Goal: Information Seeking & Learning: Learn about a topic

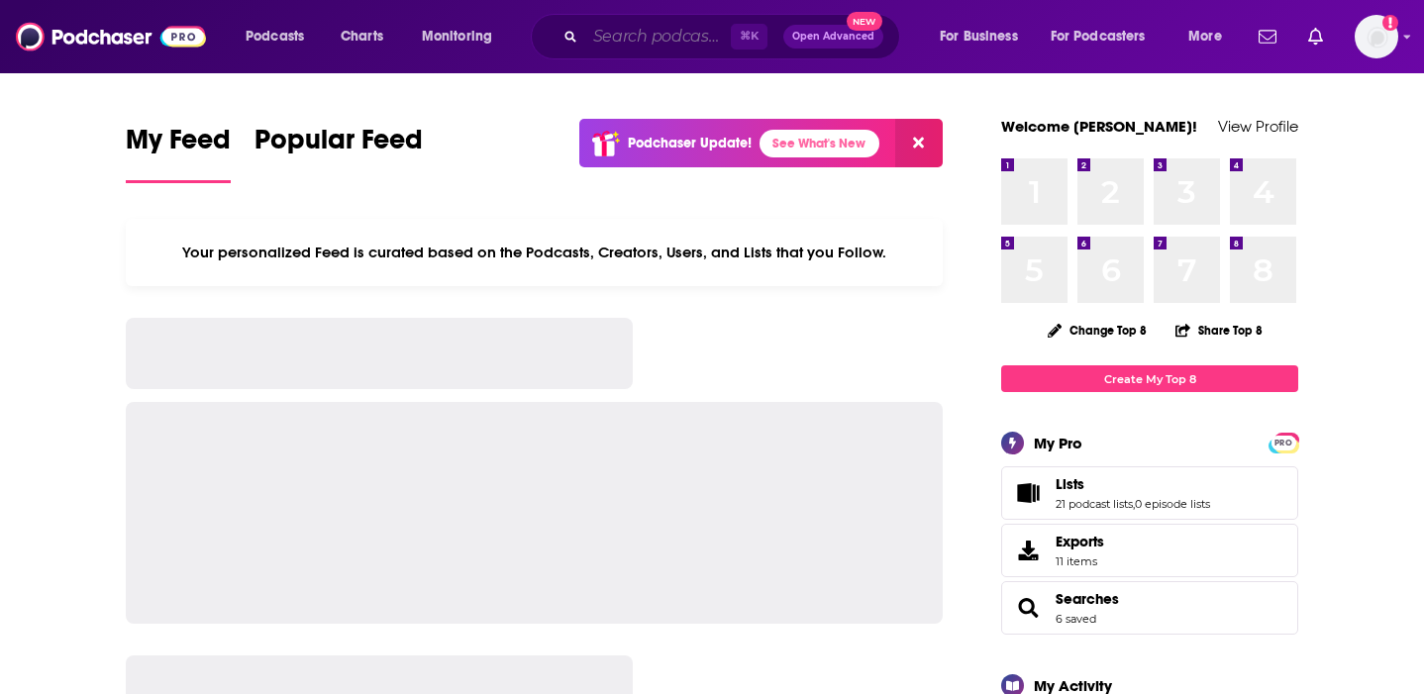
click at [651, 41] on input "Search podcasts, credits, & more..." at bounding box center [658, 37] width 146 height 32
paste input "Jamie Kern Lima"
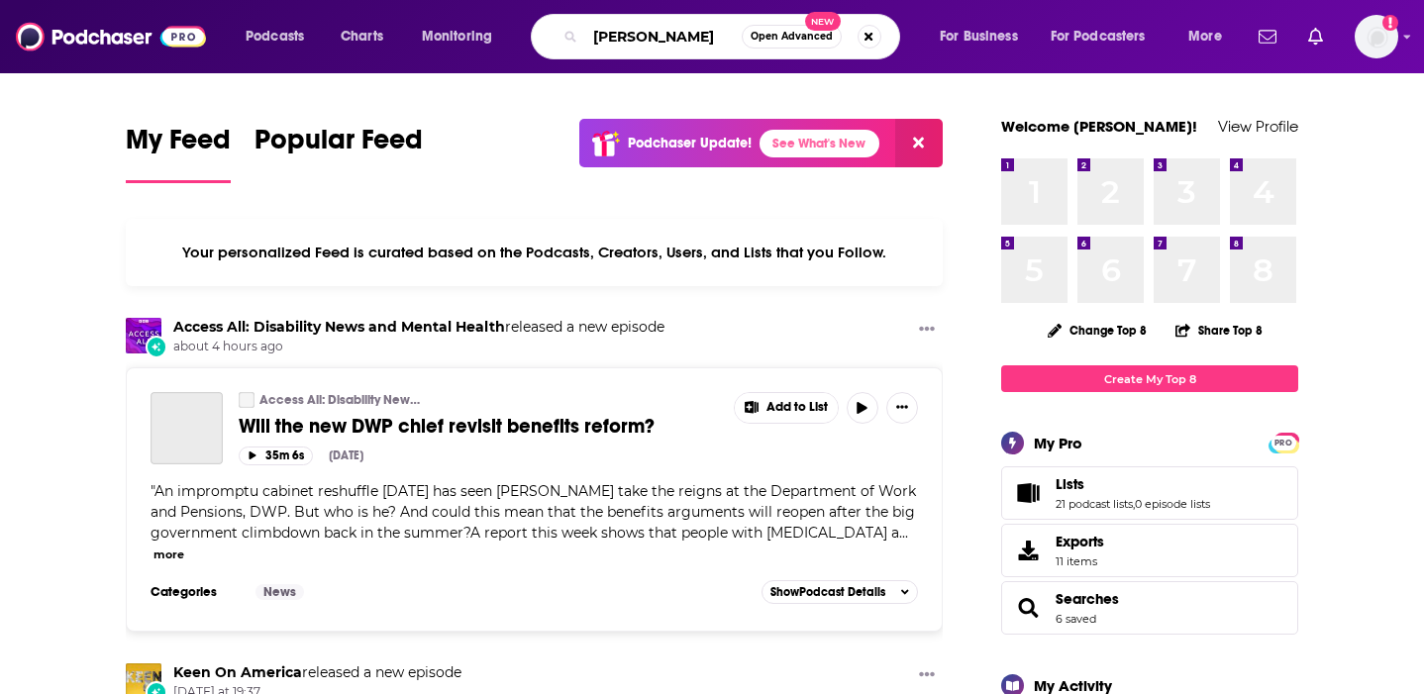
type input "Jamie Kern Lima"
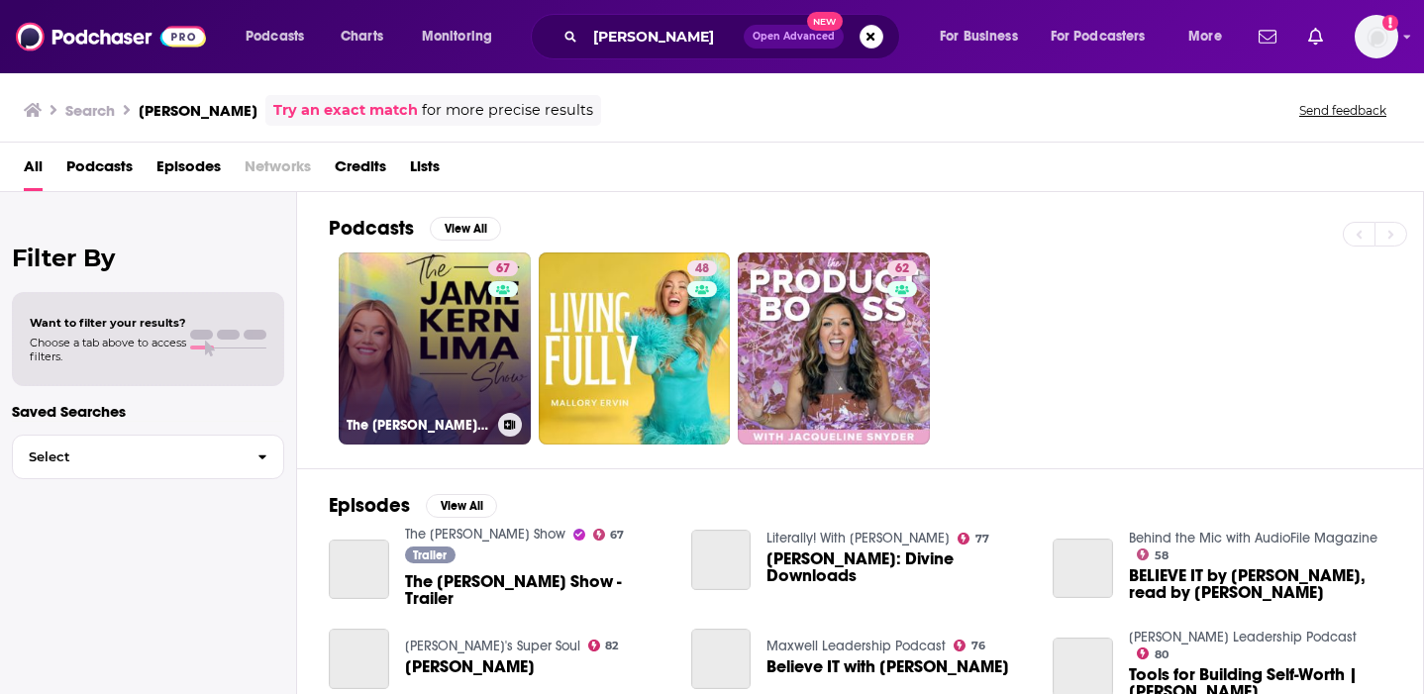
click at [445, 354] on link "67 The Jamie Kern Lima Show" at bounding box center [435, 349] width 192 height 192
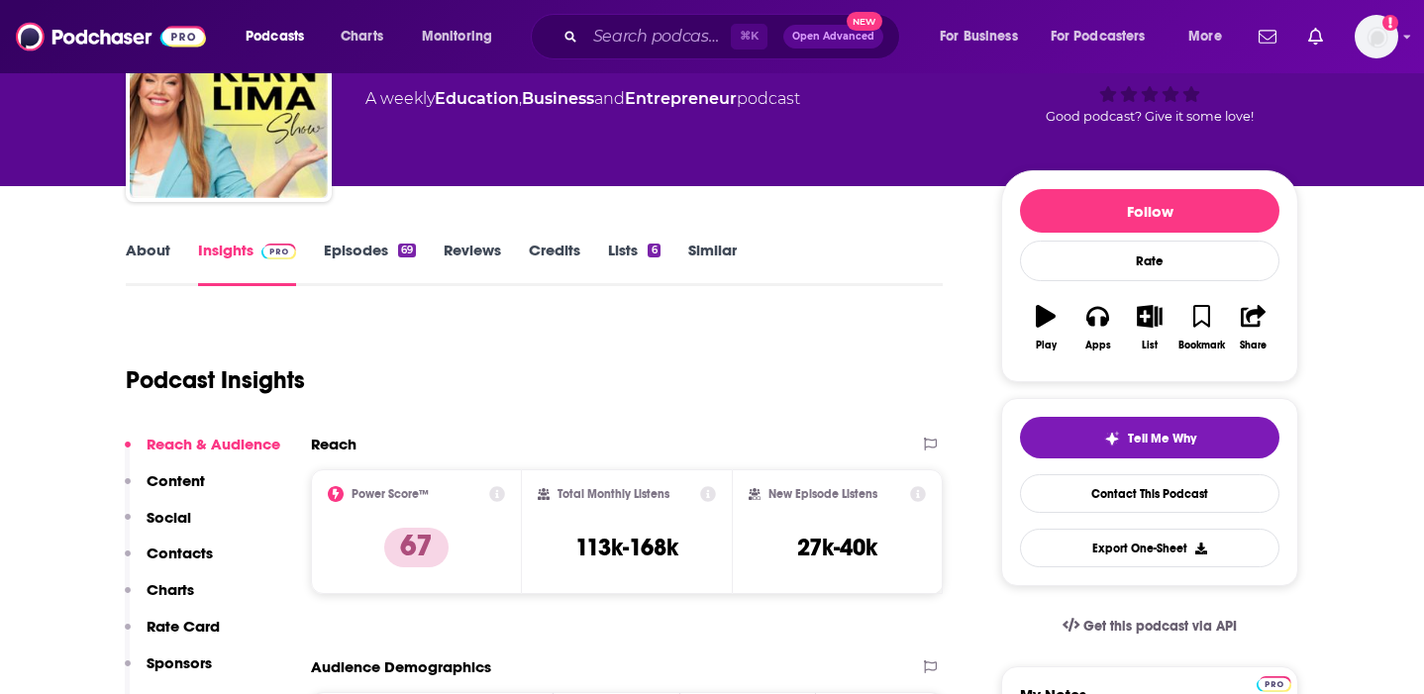
scroll to position [149, 0]
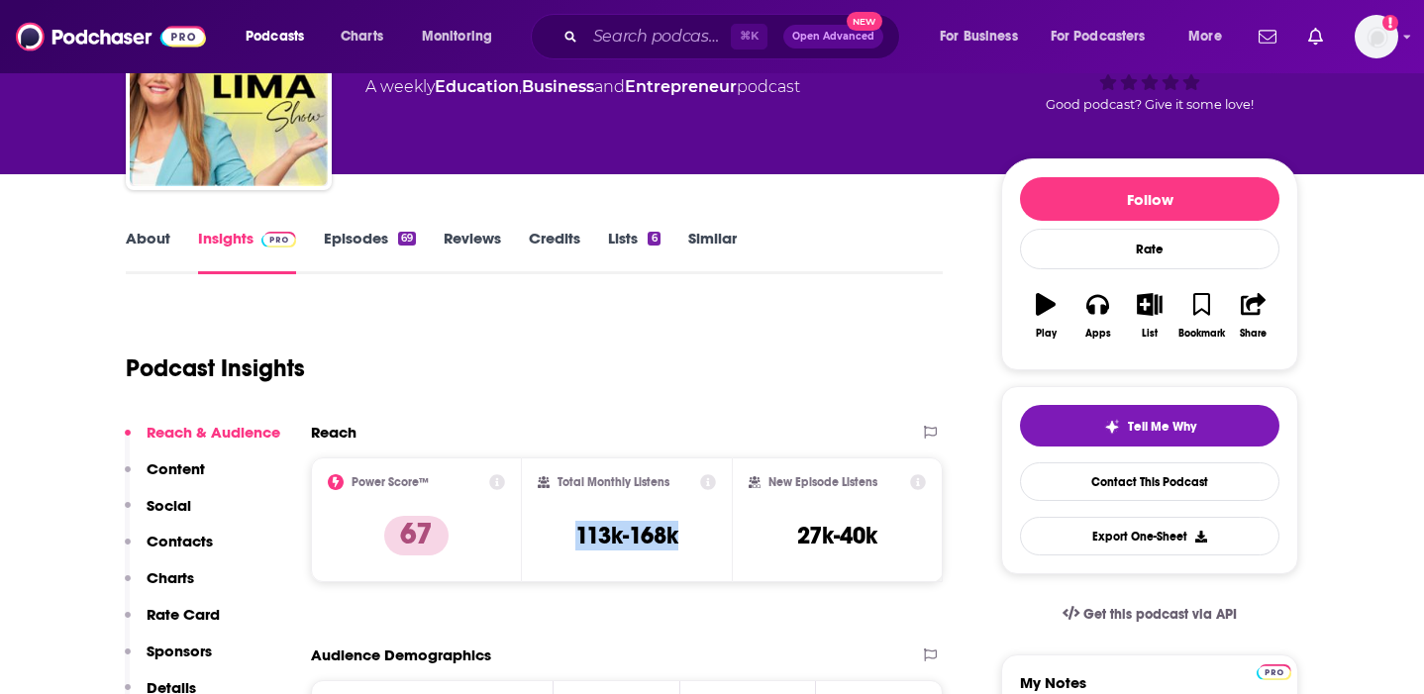
copy h3 "113k-168k"
drag, startPoint x: 681, startPoint y: 533, endPoint x: 561, endPoint y: 532, distance: 120.8
click at [561, 532] on div "Total Monthly Listens 113k-168k" at bounding box center [627, 519] width 179 height 91
click at [681, 29] on input "Search podcasts, credits, & more..." at bounding box center [658, 37] width 146 height 32
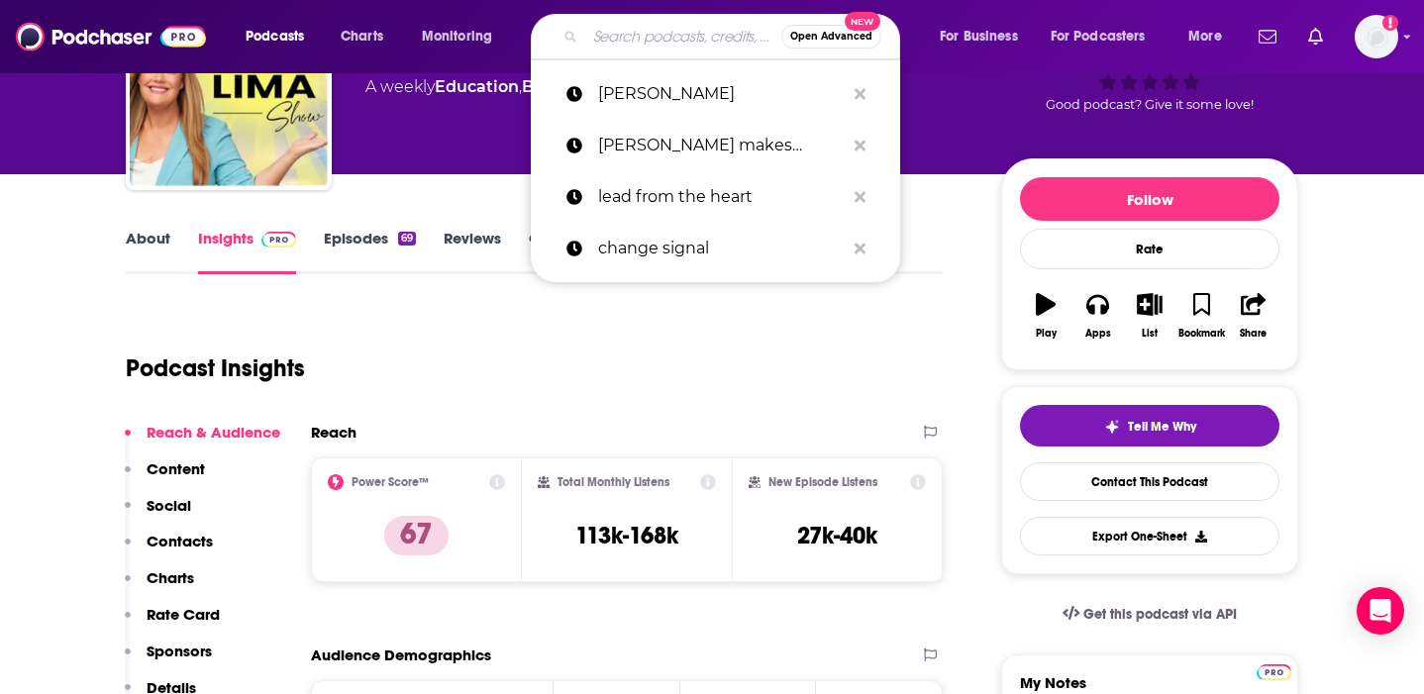
paste input "Whinyplauza Parenting"
type input "Whinyplauza Parenting"
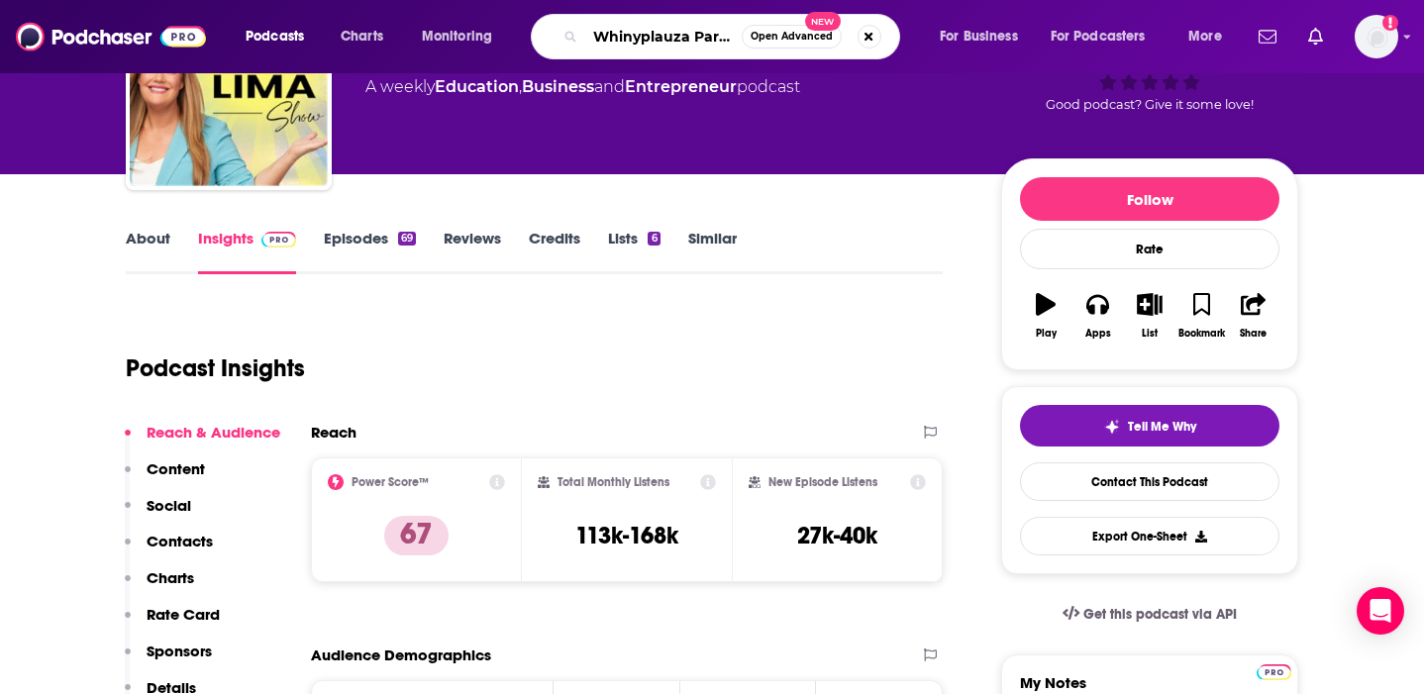
scroll to position [0, 37]
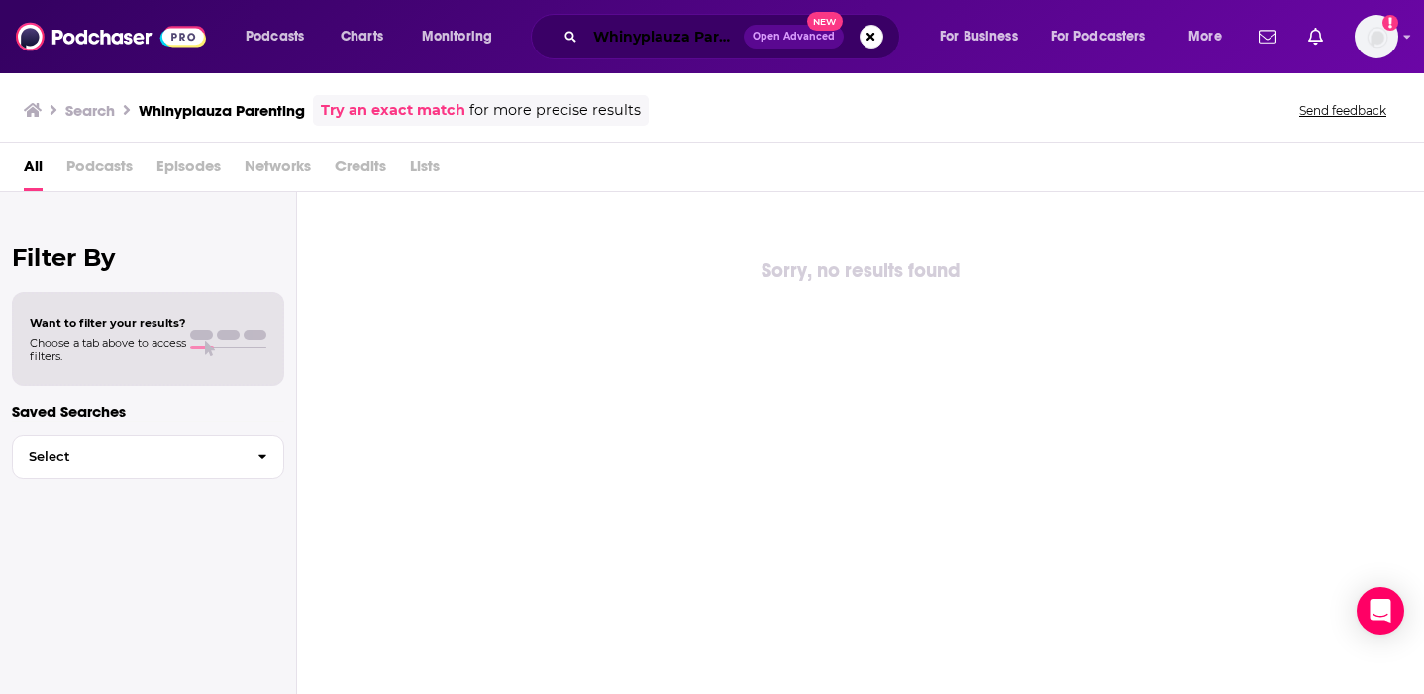
click at [647, 39] on input "Whinyplauza Parenting" at bounding box center [664, 37] width 158 height 32
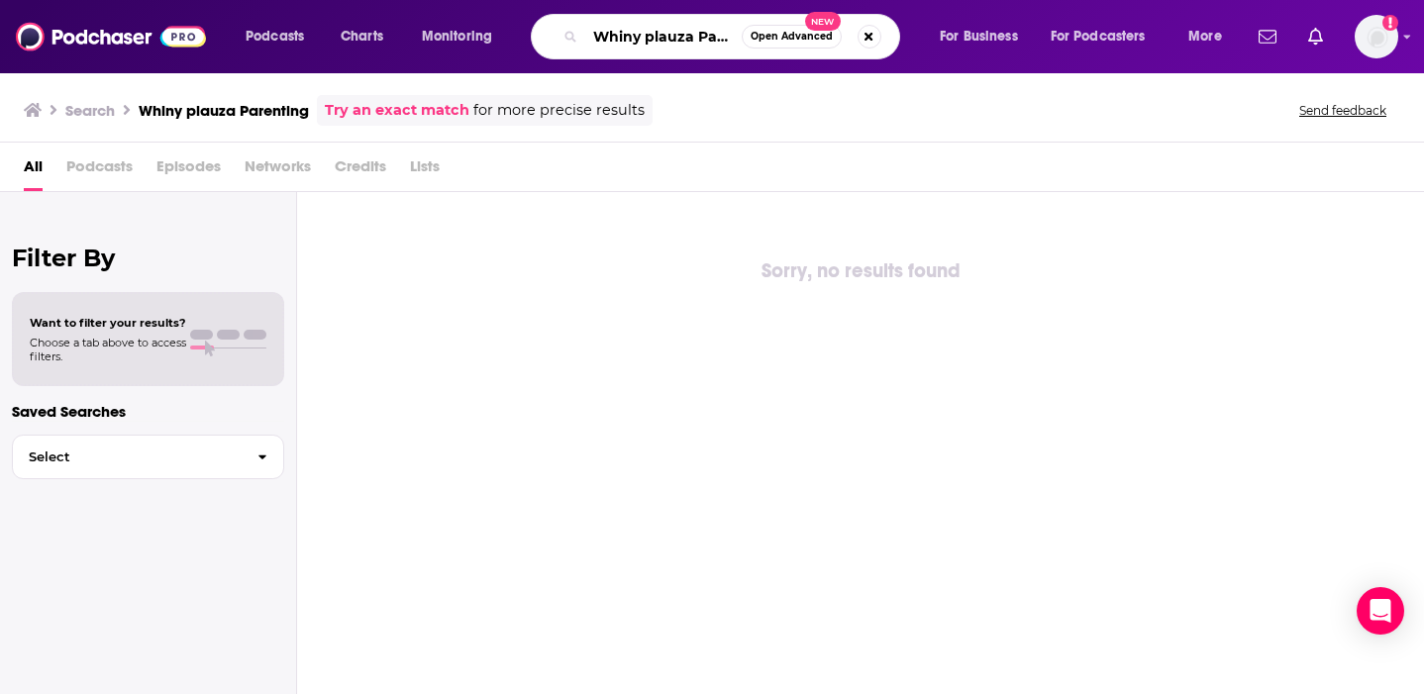
scroll to position [0, 41]
drag, startPoint x: 700, startPoint y: 38, endPoint x: 871, endPoint y: 60, distance: 171.9
click at [871, 60] on div "Podcasts Charts Monitoring Whiny plauza Parenting Open Advanced New For Busines…" at bounding box center [712, 36] width 1424 height 73
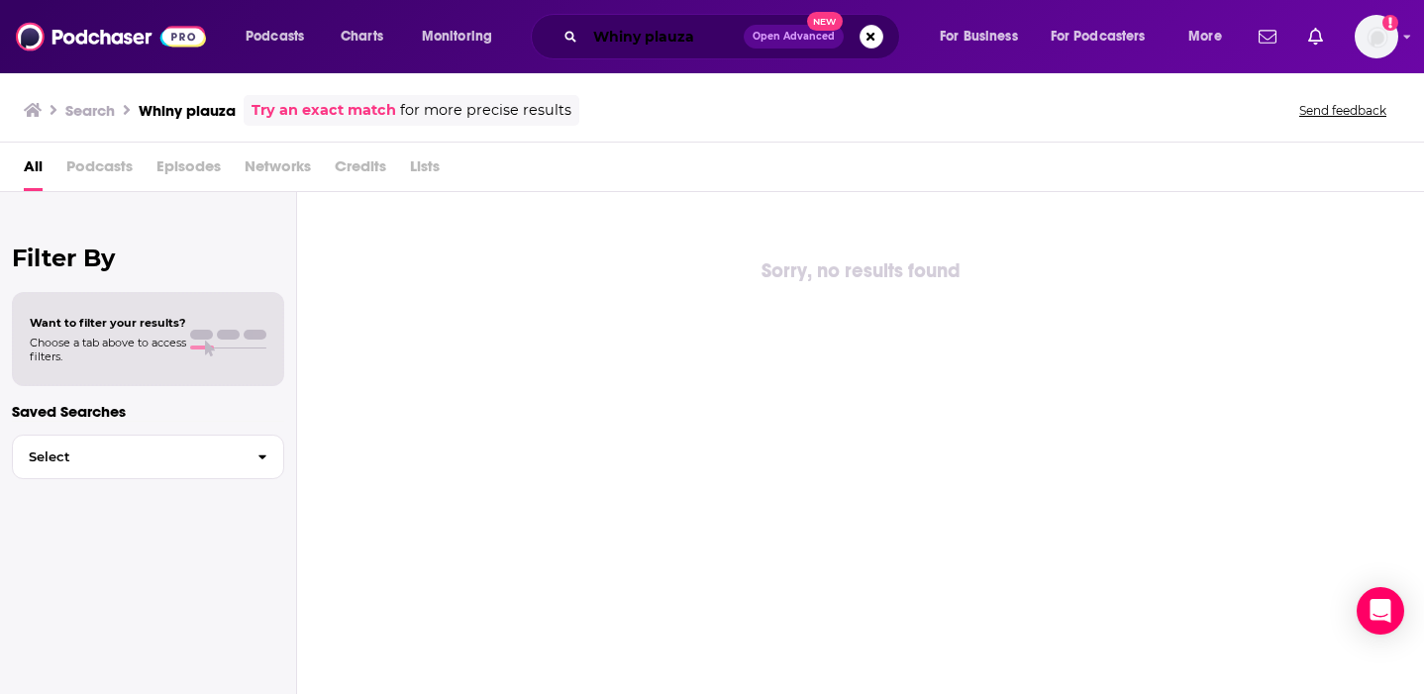
click at [652, 40] on input "Whiny plauza" at bounding box center [664, 37] width 158 height 32
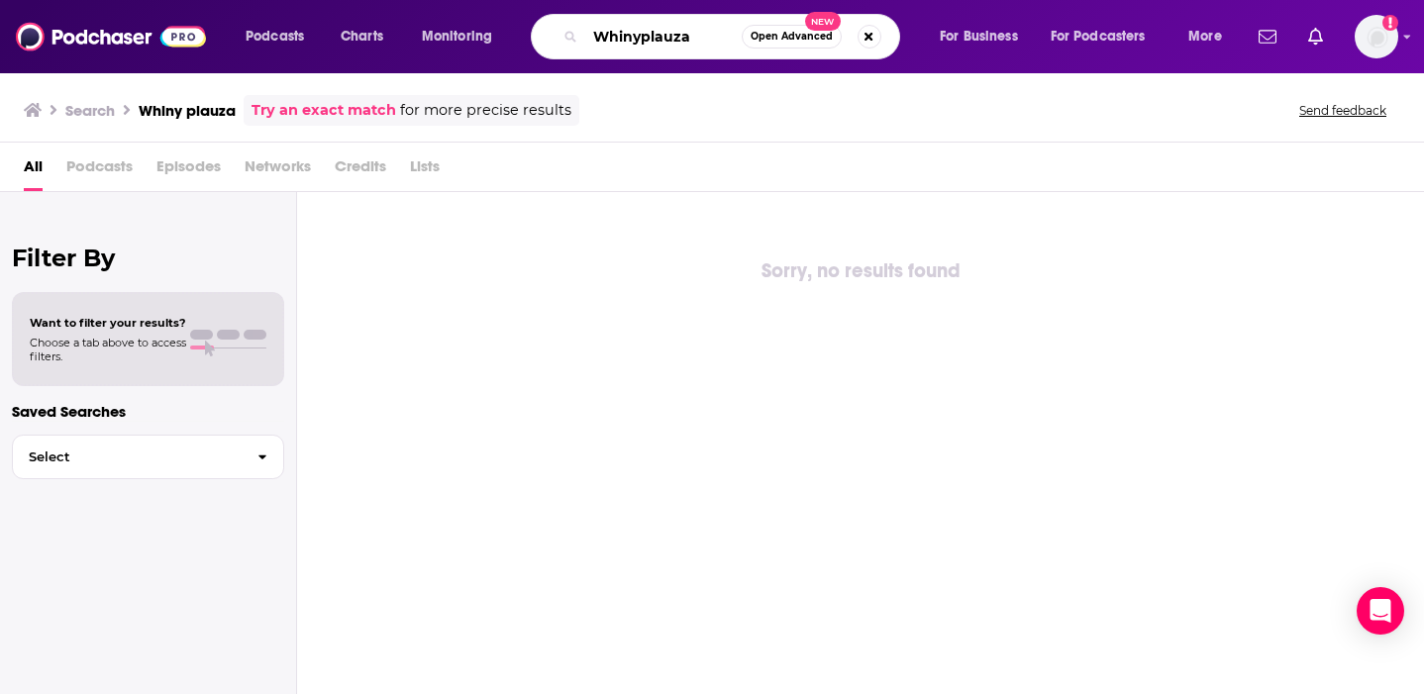
type input "Whinyplauza"
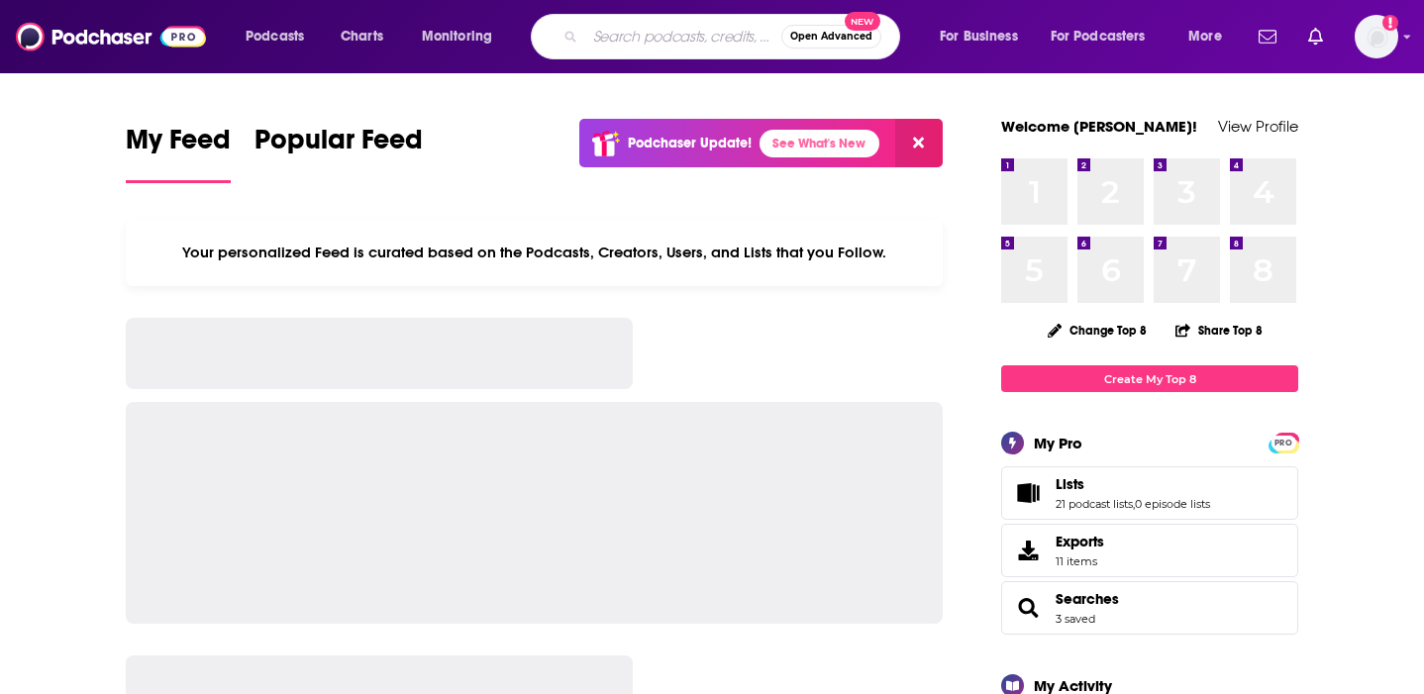
click at [599, 28] on input "Search podcasts, credits, & more..." at bounding box center [683, 37] width 196 height 32
type input "Alive with [PERSON_NAME]"
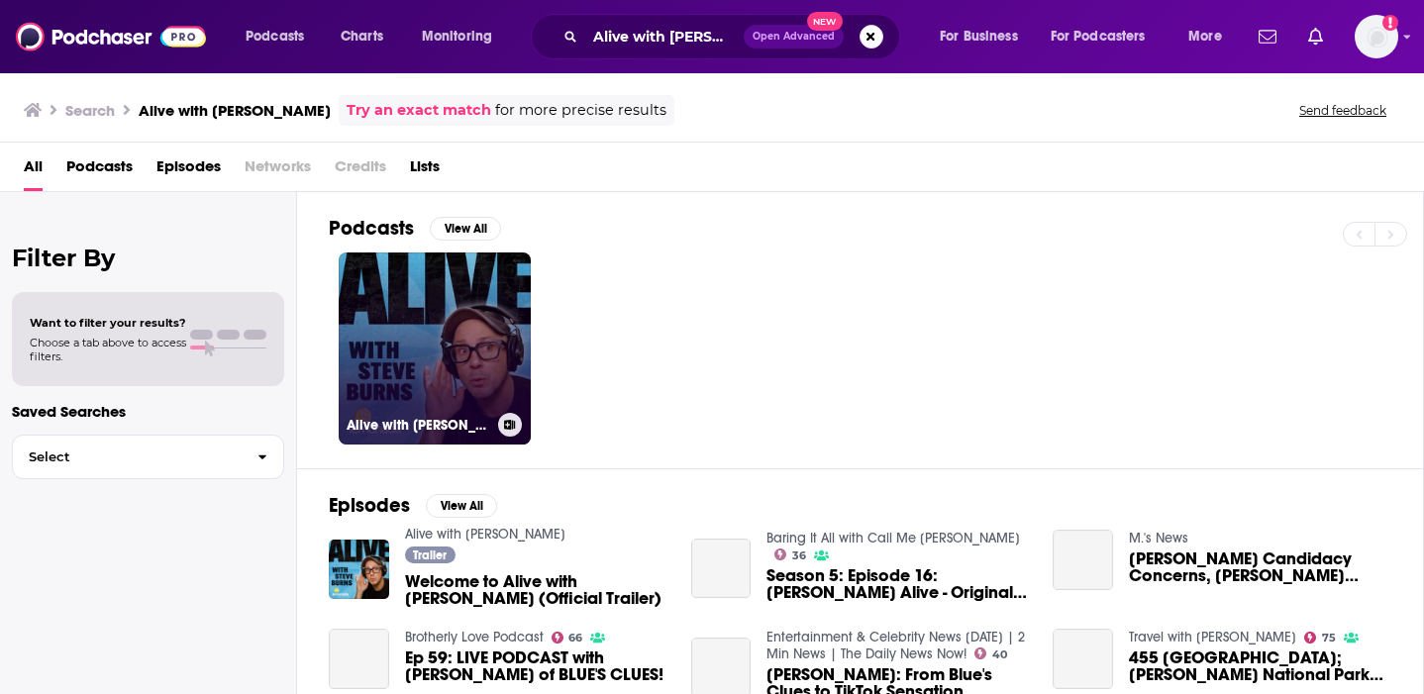
click at [428, 329] on link "Alive with [PERSON_NAME]" at bounding box center [435, 349] width 192 height 192
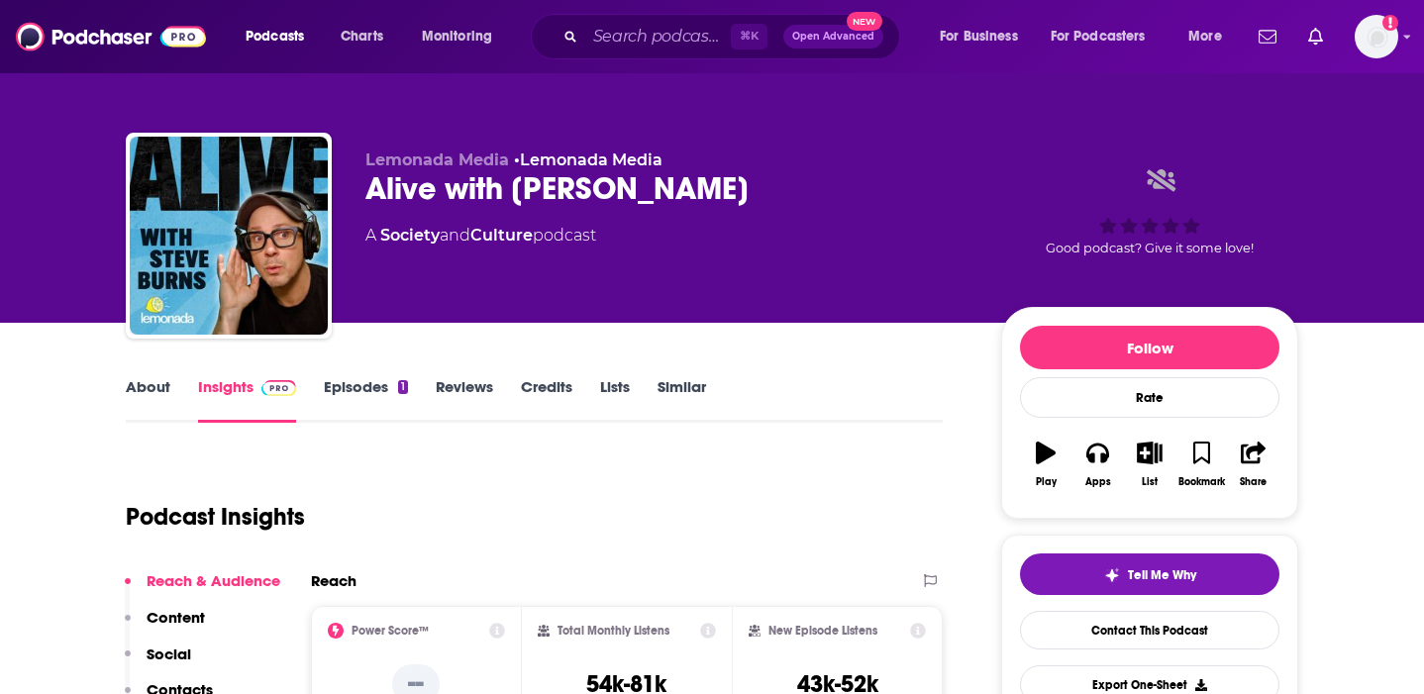
scroll to position [84, 0]
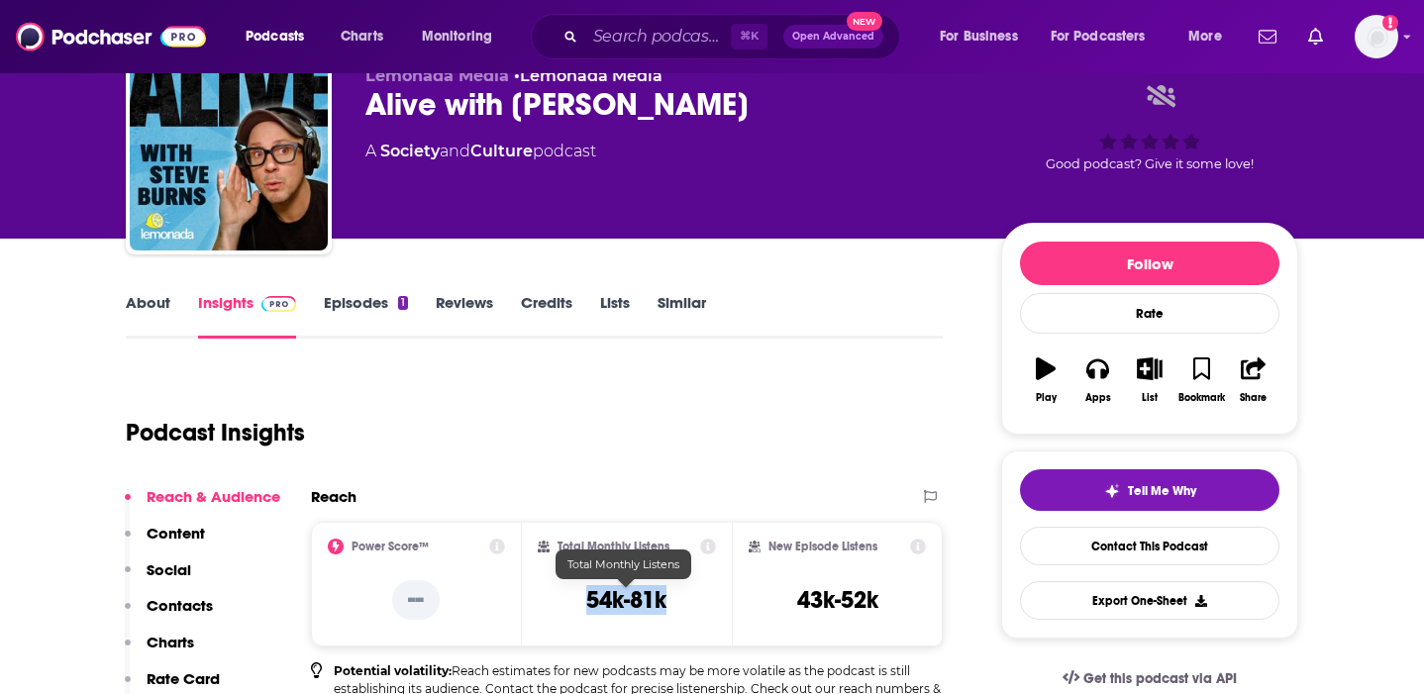
drag, startPoint x: 687, startPoint y: 606, endPoint x: 559, endPoint y: 606, distance: 128.8
click at [559, 606] on div "Total Monthly Listens 54k-81k" at bounding box center [627, 584] width 179 height 91
copy h3 "54k-81k"
click at [140, 306] on link "About" at bounding box center [148, 316] width 45 height 46
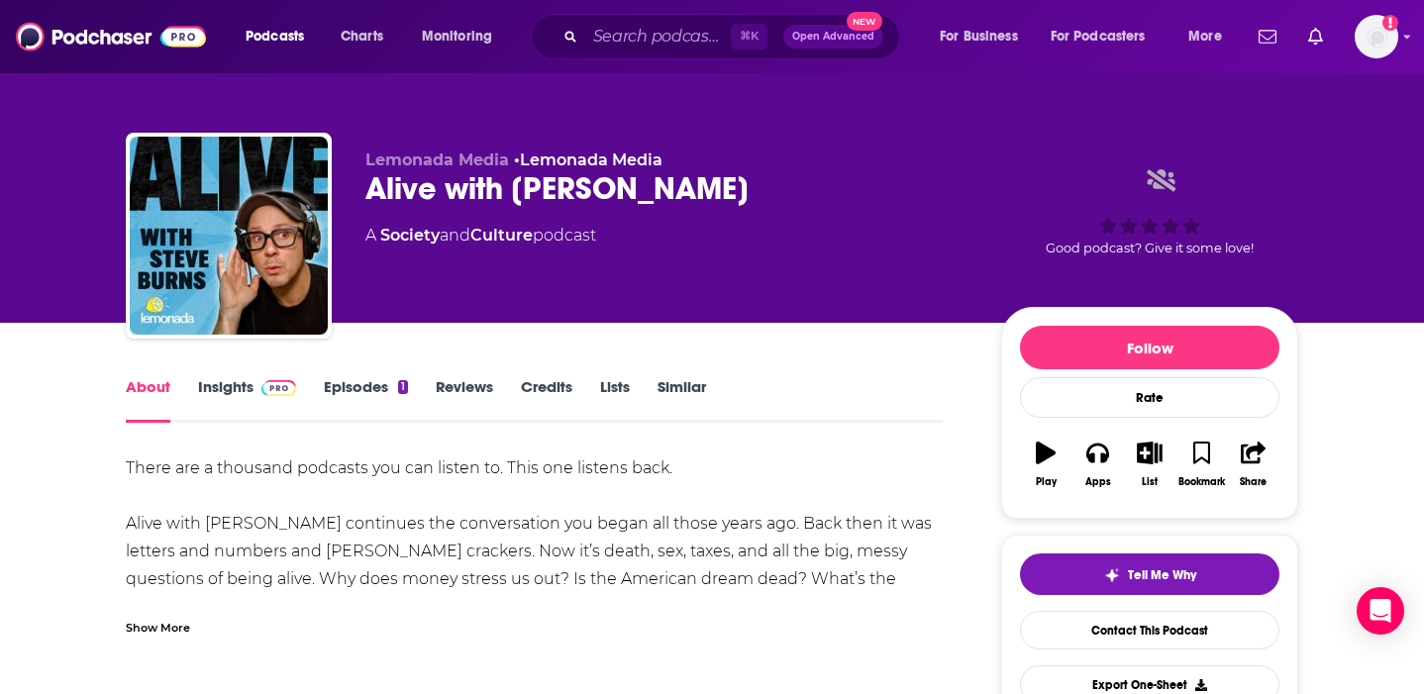
click at [183, 630] on div "Show More" at bounding box center [158, 626] width 64 height 19
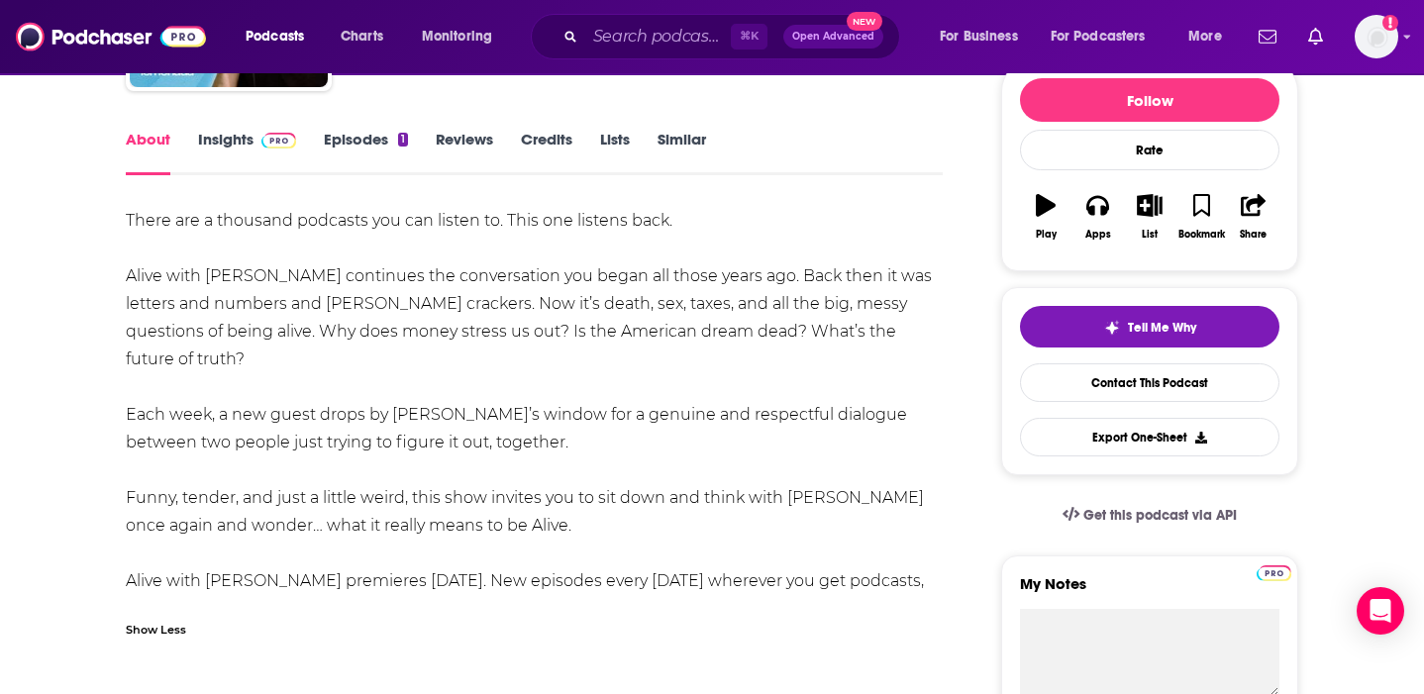
scroll to position [250, 0]
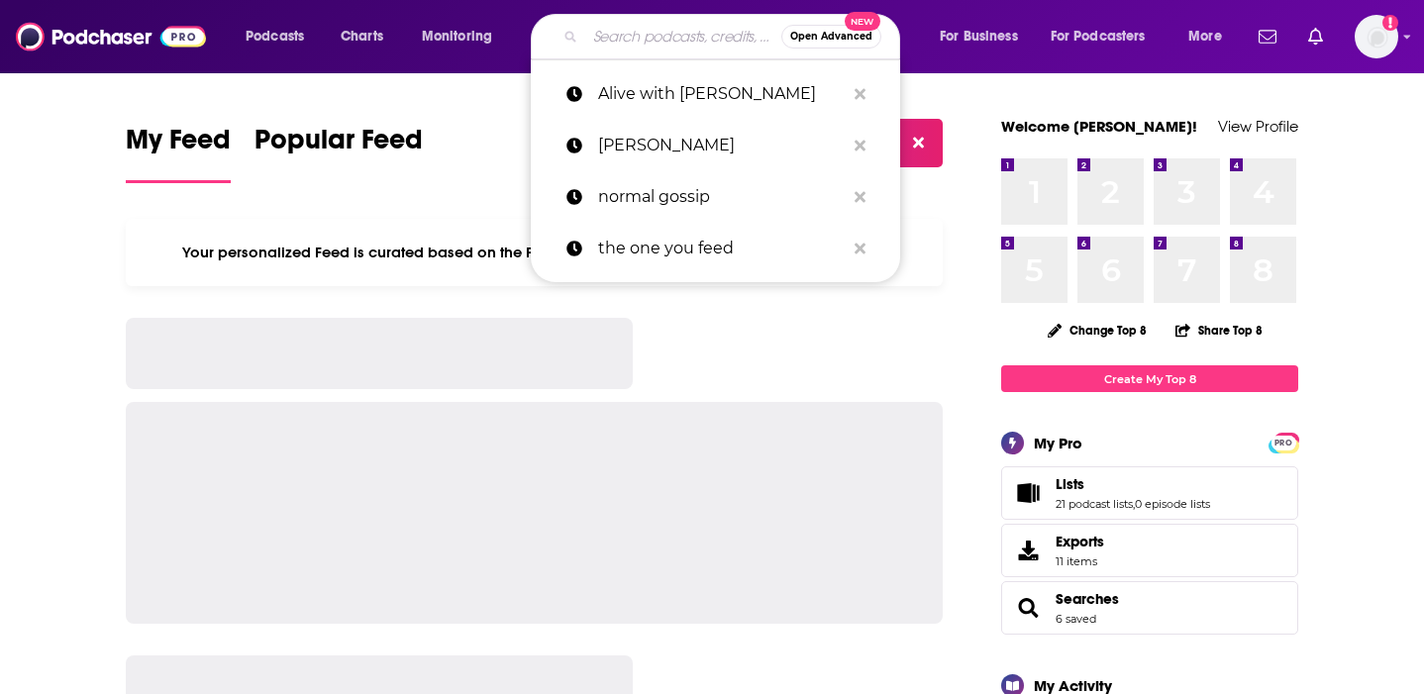
click at [668, 26] on input "Search podcasts, credits, & more..." at bounding box center [683, 37] width 196 height 32
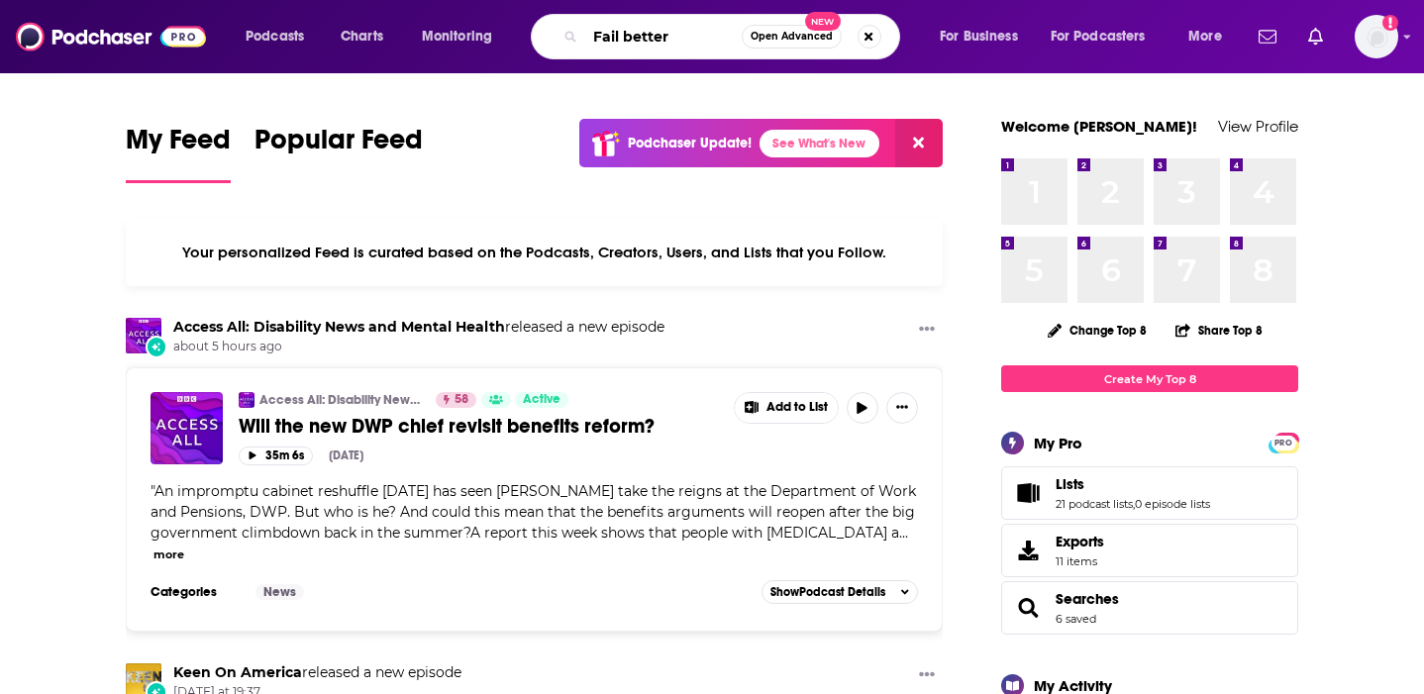
type input "Fail better"
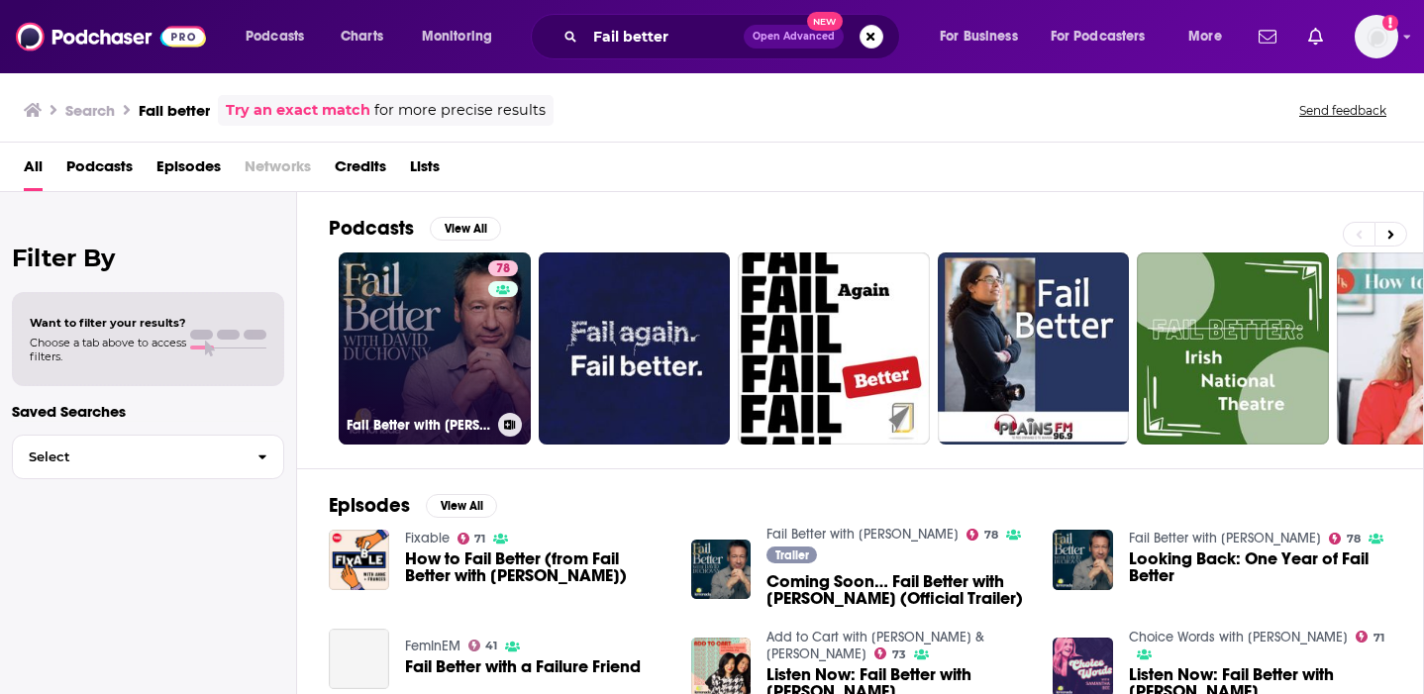
click at [451, 390] on link "78 Fail Better with David Duchovny" at bounding box center [435, 349] width 192 height 192
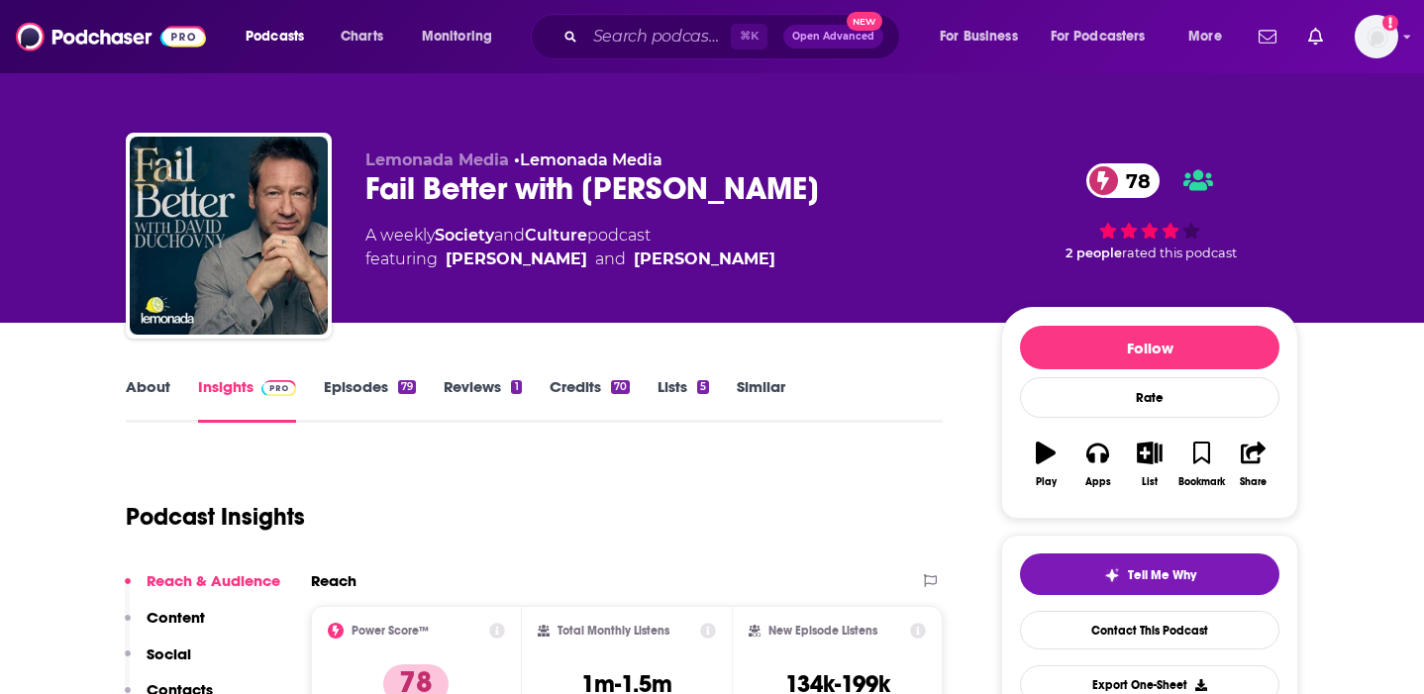
click at [147, 394] on link "About" at bounding box center [148, 400] width 45 height 46
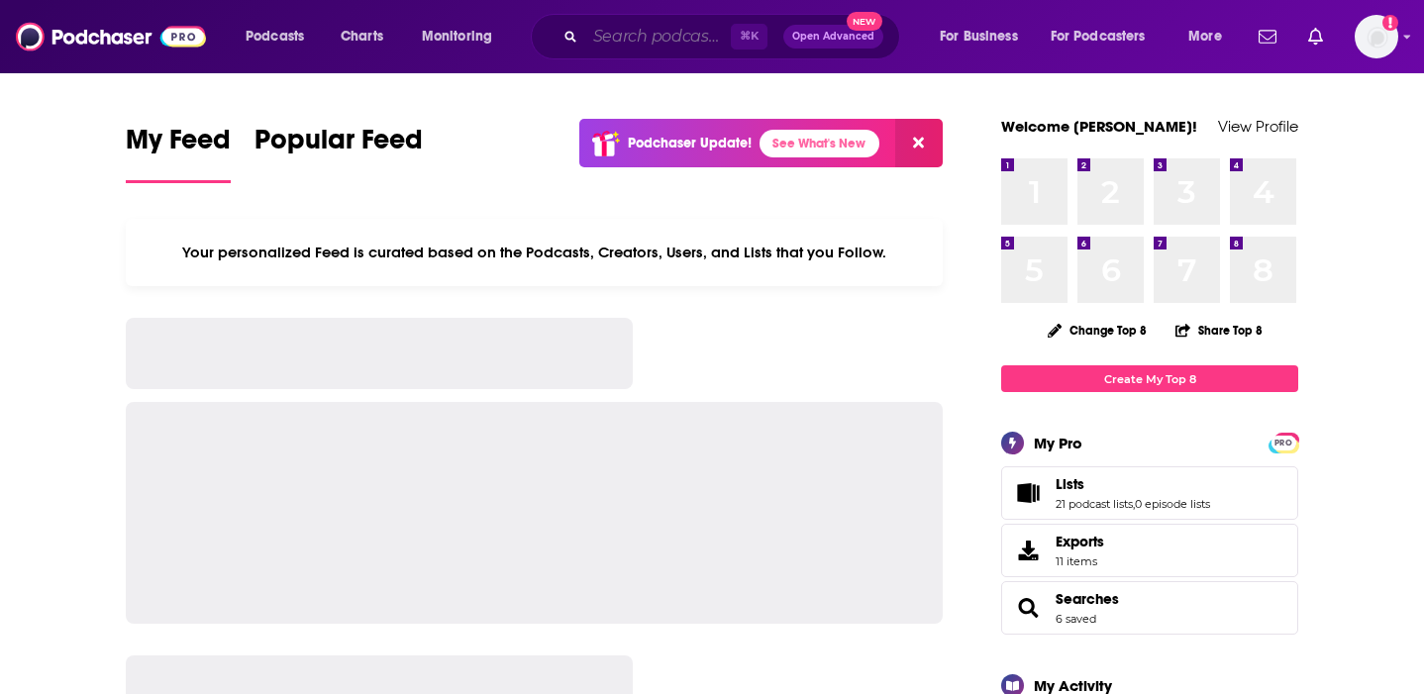
click at [666, 42] on input "Search podcasts, credits, & more..." at bounding box center [658, 37] width 146 height 32
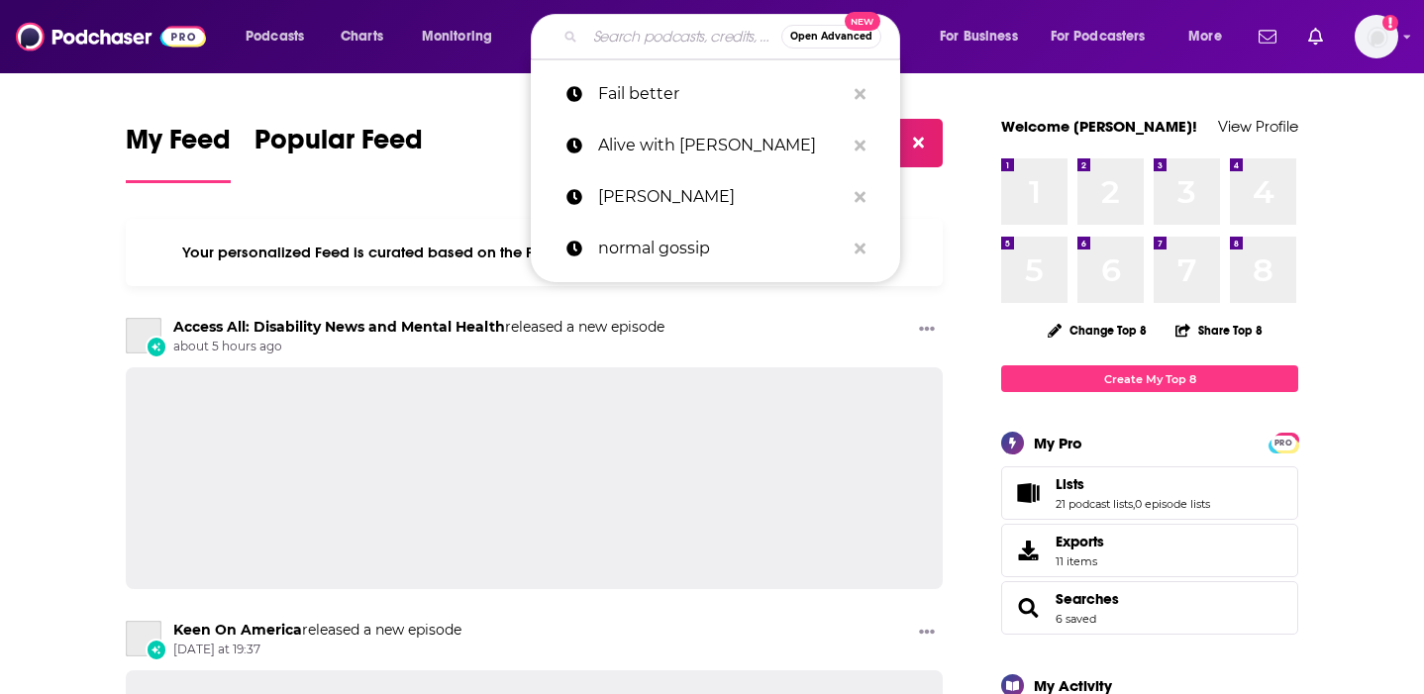
paste input "Luehnen and Things Happen with Kate Bowler"
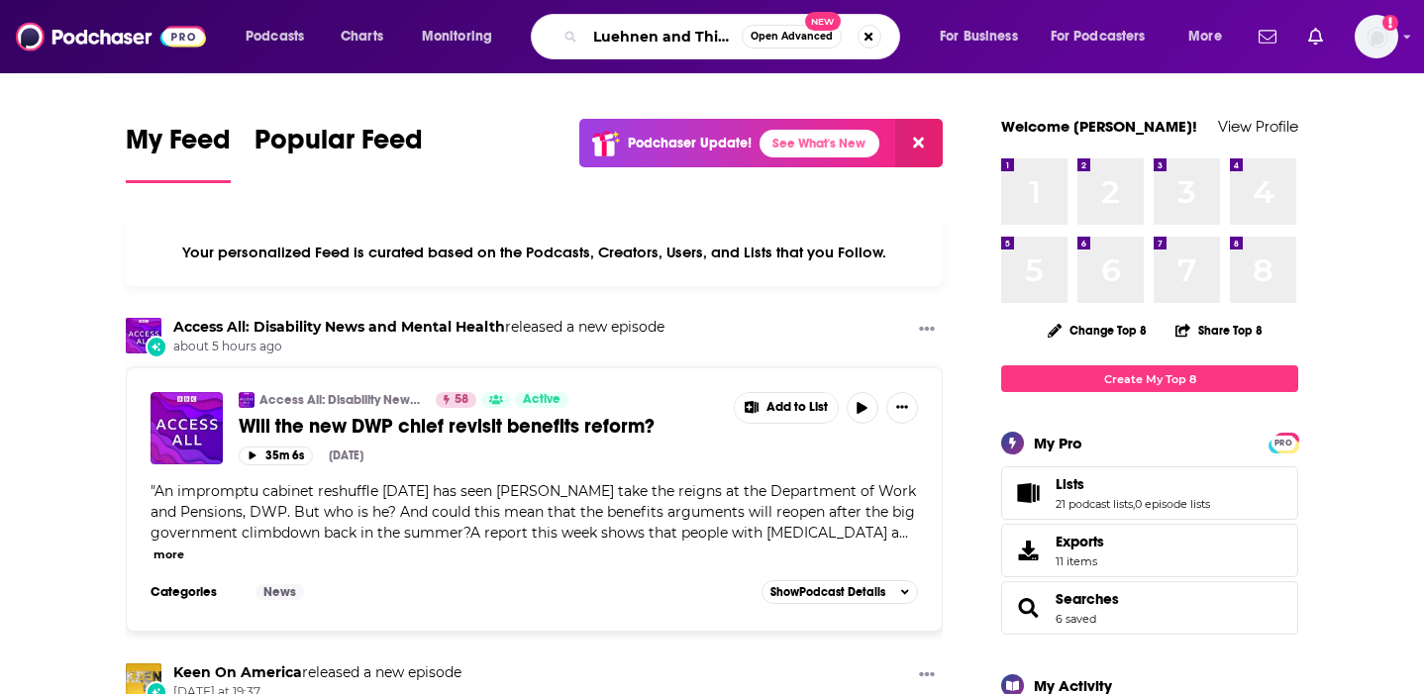
scroll to position [0, 200]
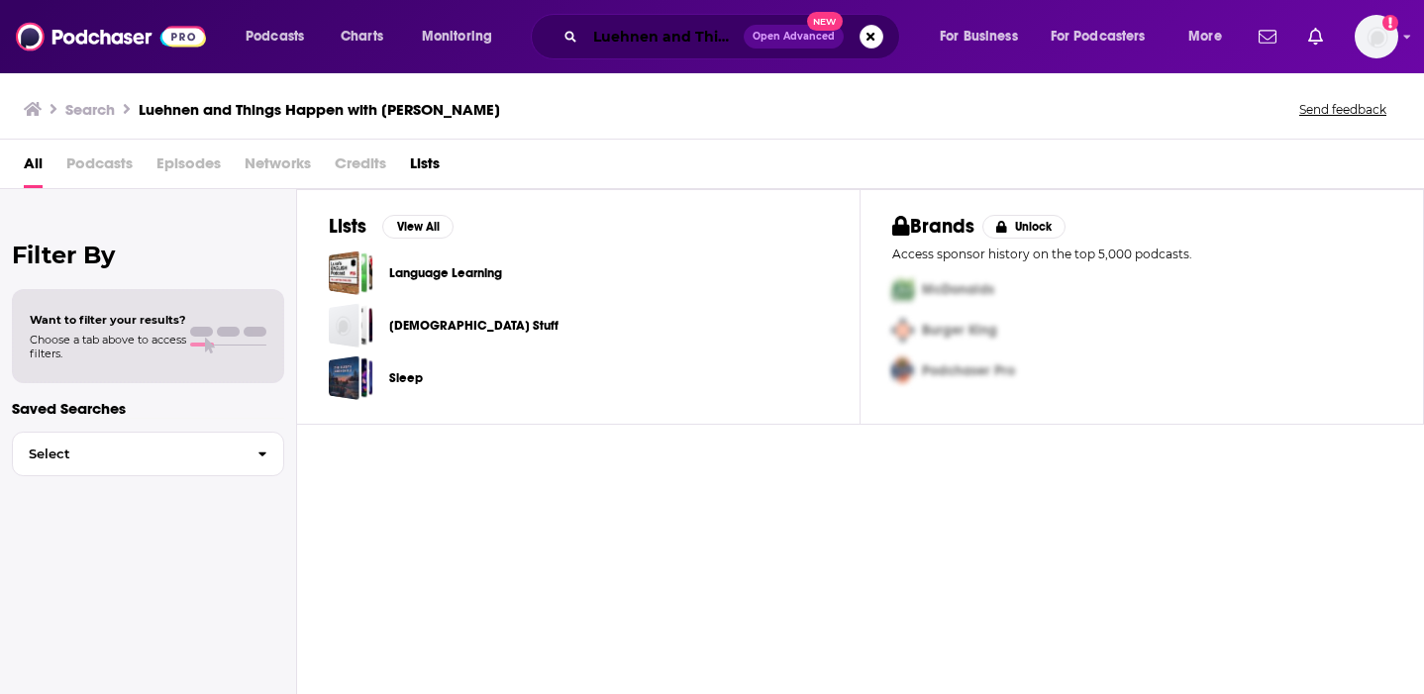
click at [670, 42] on input "Luehnen and Things Happen with Kate Bowler" at bounding box center [664, 37] width 158 height 32
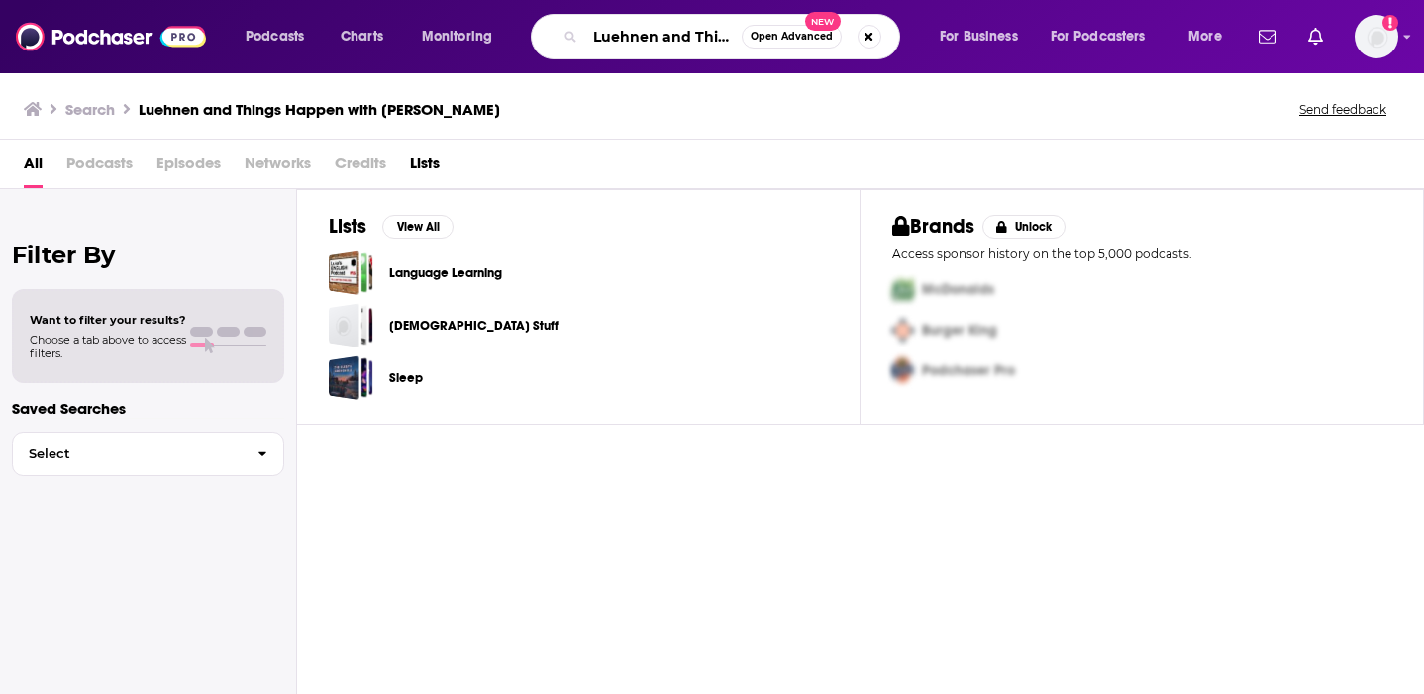
click at [670, 42] on input "Luehnen and Things Happen with Kate Bowler" at bounding box center [663, 37] width 157 height 32
click at [672, 40] on input "Luehnen and Things Happen with Kate Bowler" at bounding box center [663, 37] width 157 height 32
drag, startPoint x: 694, startPoint y: 37, endPoint x: 459, endPoint y: 11, distance: 237.1
click at [467, 12] on div "Podcasts Charts Monitoring Luehnen and Things Happen with Kate Bowler Open Adva…" at bounding box center [712, 36] width 1424 height 73
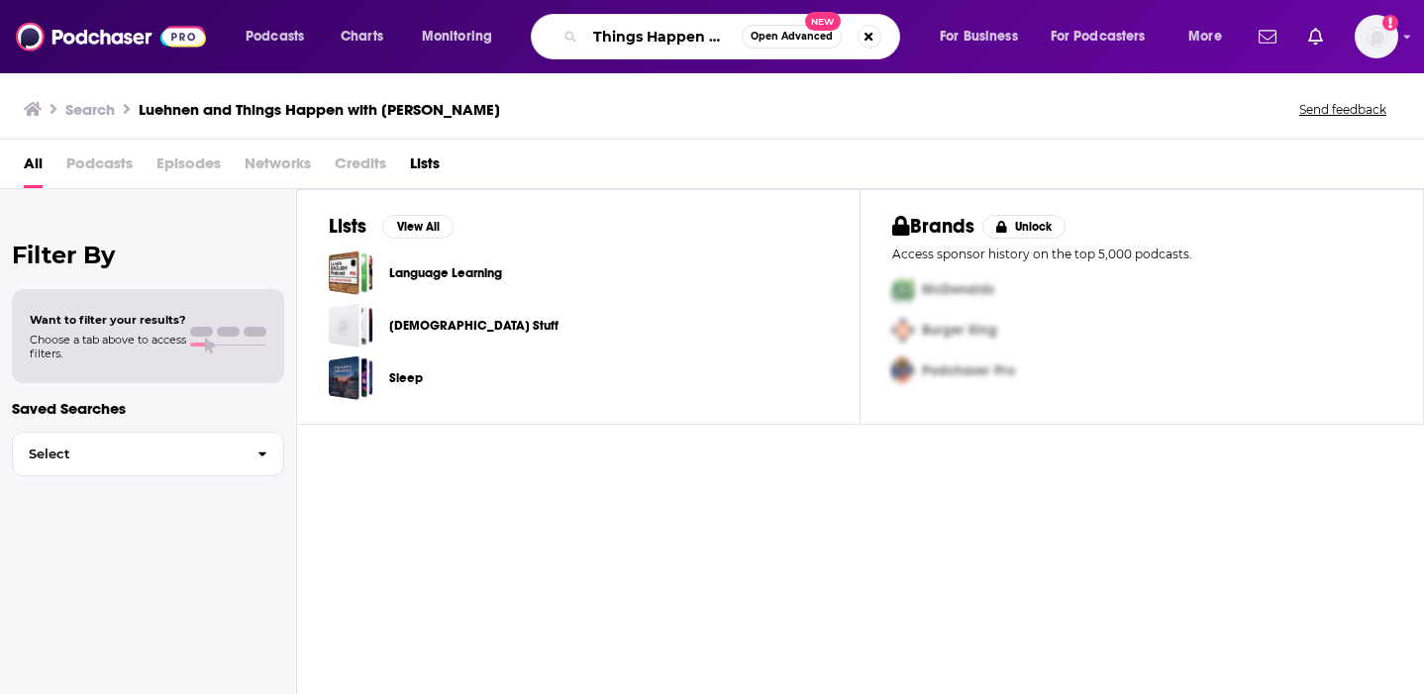
type input "Things Happen with Kate Bowler"
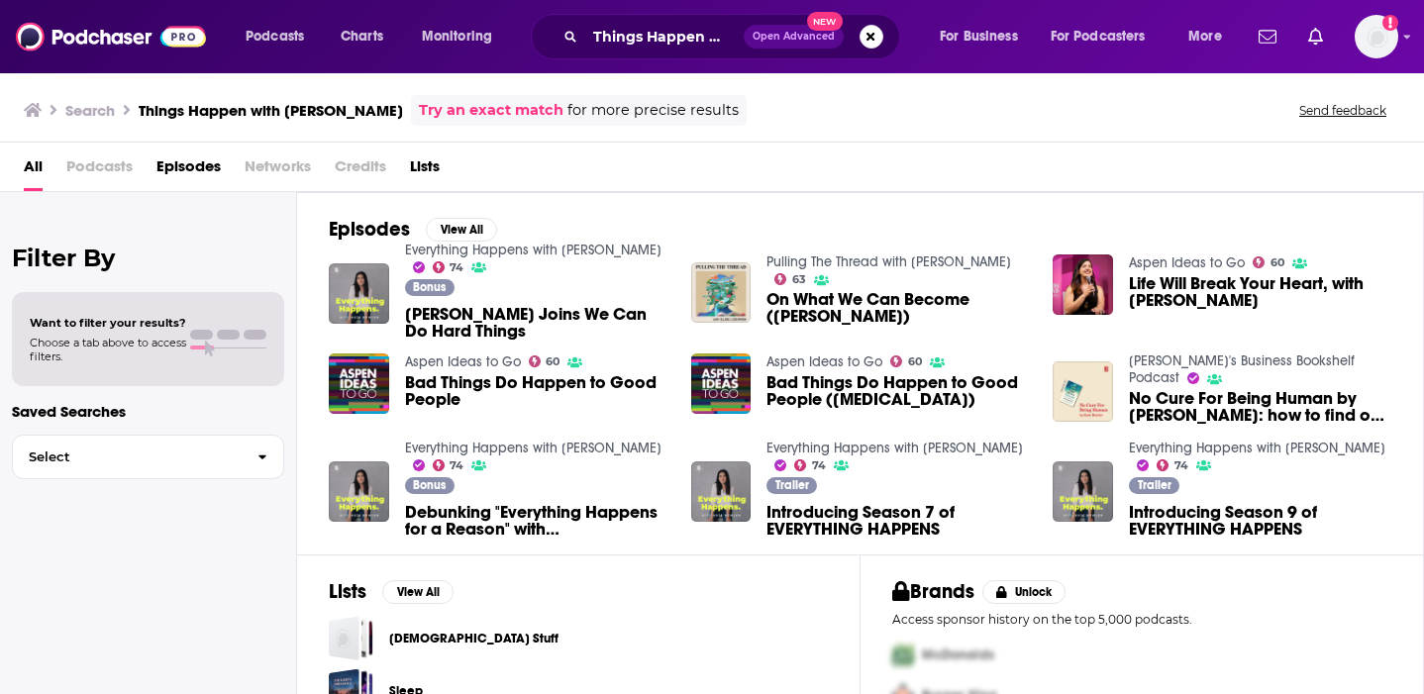
click at [558, 247] on link "Everything Happens with [PERSON_NAME]" at bounding box center [533, 250] width 257 height 17
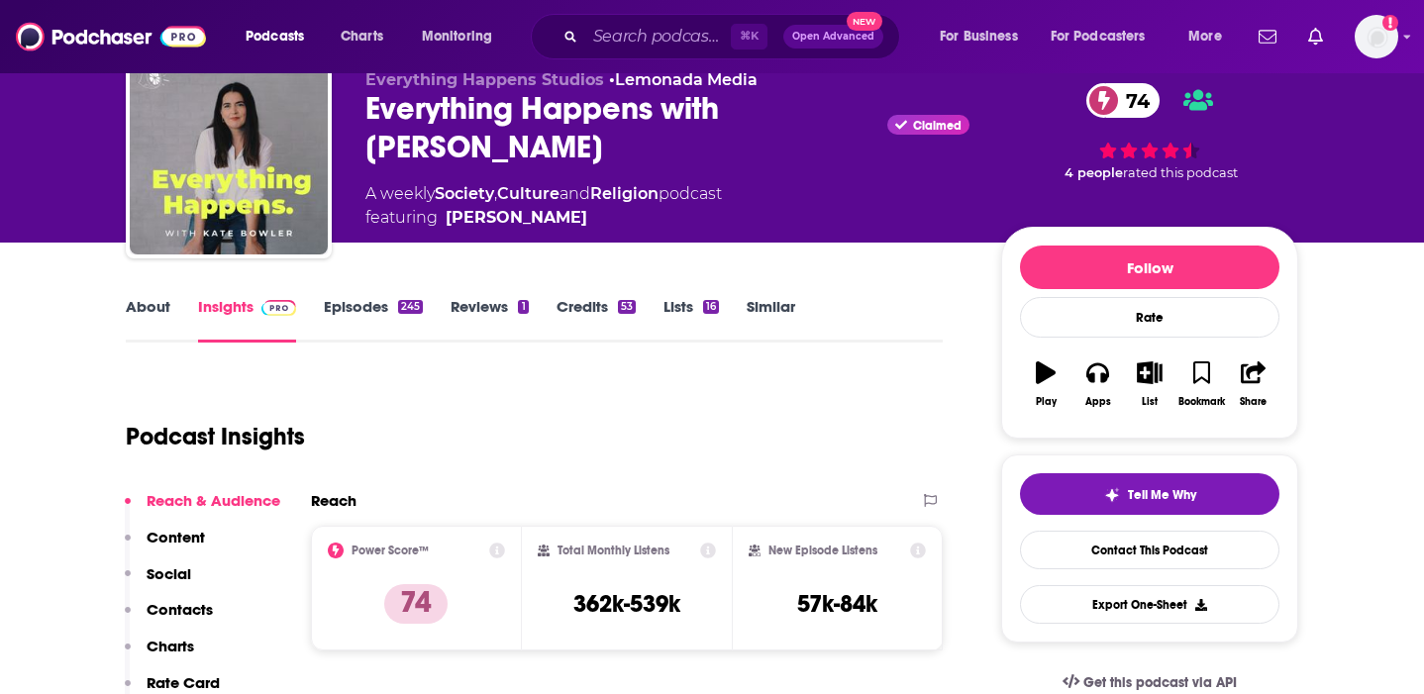
scroll to position [81, 0]
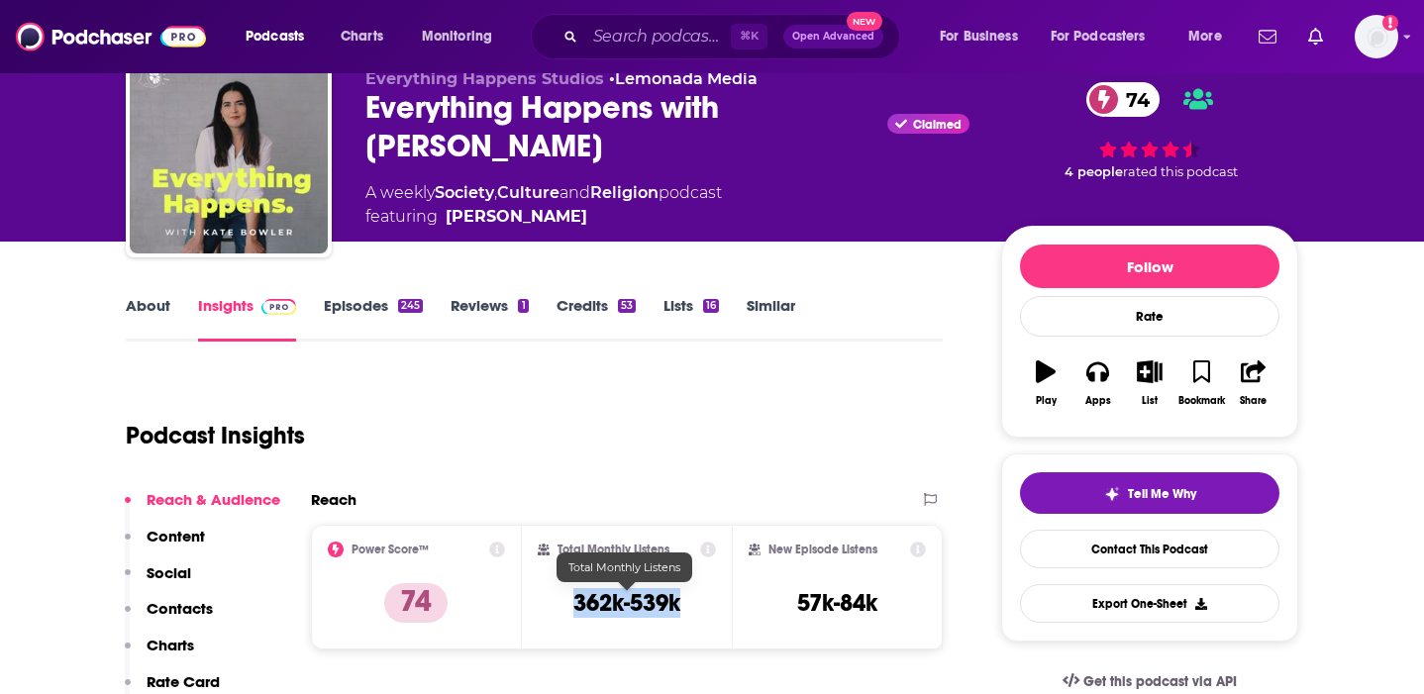
drag, startPoint x: 693, startPoint y: 597, endPoint x: 566, endPoint y: 595, distance: 127.8
click at [566, 595] on div "Total Monthly Listens 362k-539k" at bounding box center [627, 587] width 179 height 91
copy h3 "362k-539k"
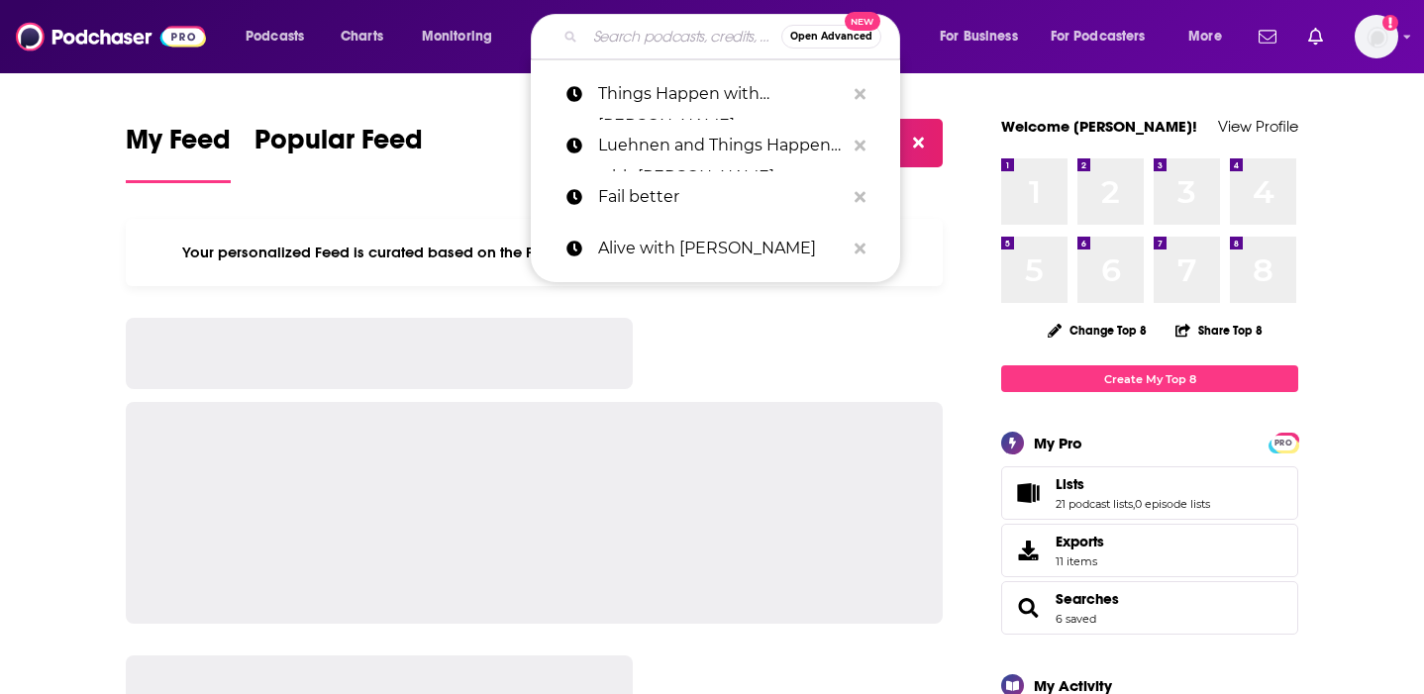
click at [649, 39] on input "Search podcasts, credits, & more..." at bounding box center [683, 37] width 196 height 32
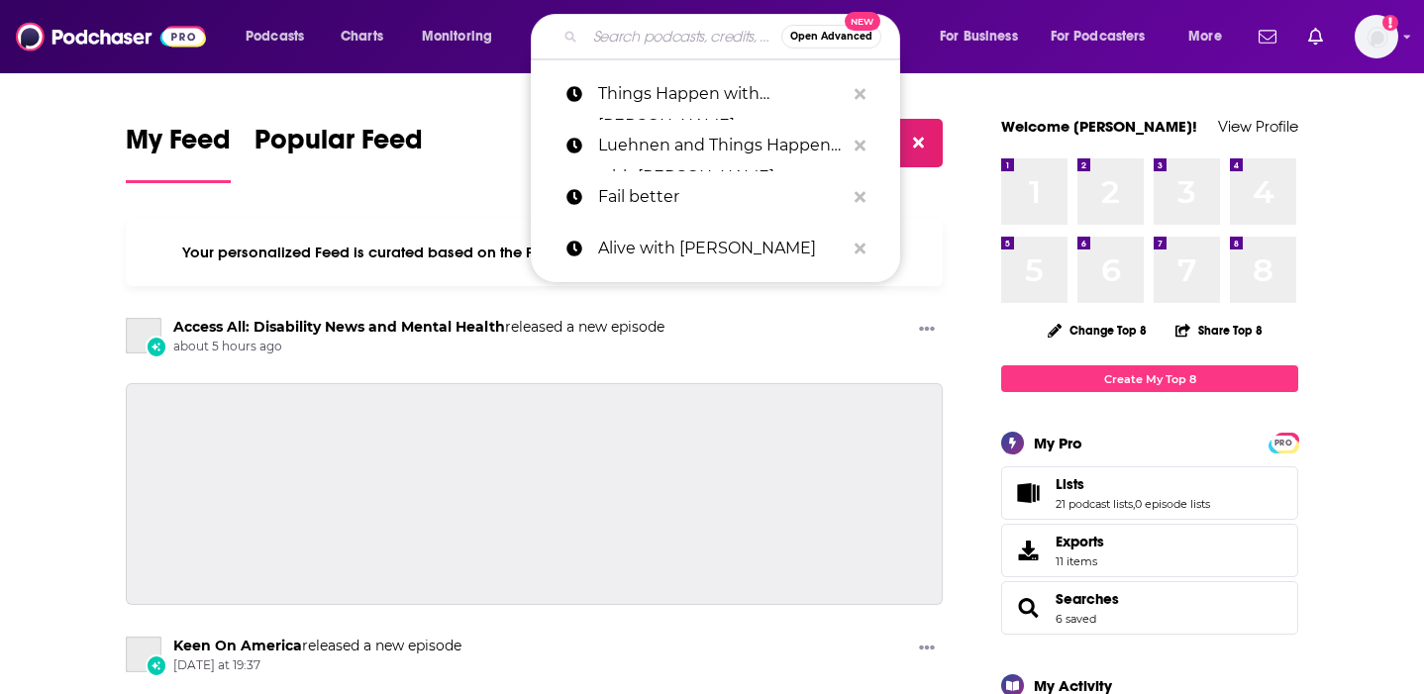
paste input "Luehnen and"
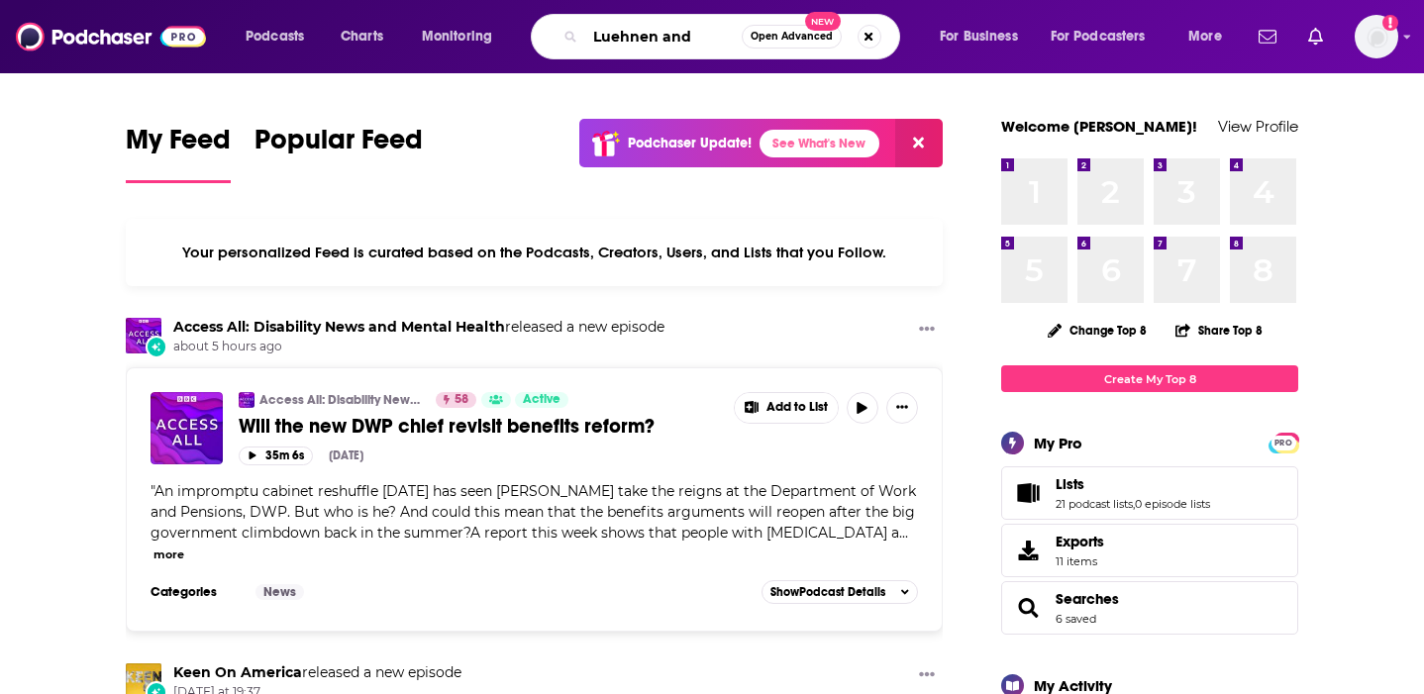
drag, startPoint x: 649, startPoint y: 39, endPoint x: 837, endPoint y: 73, distance: 191.4
type input "Luehnen"
